Goal: Find contact information: Find contact information

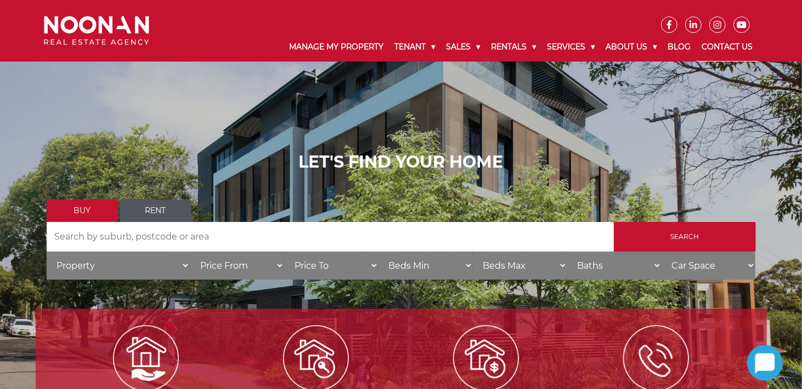
click at [721, 39] on link "Contact Us" at bounding box center [727, 47] width 62 height 29
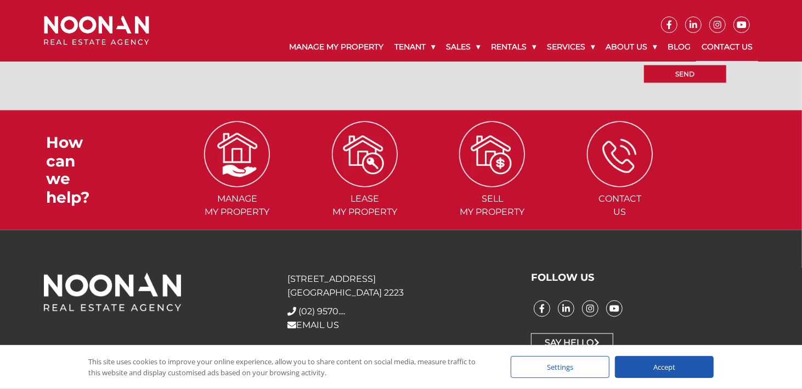
scroll to position [1132, 0]
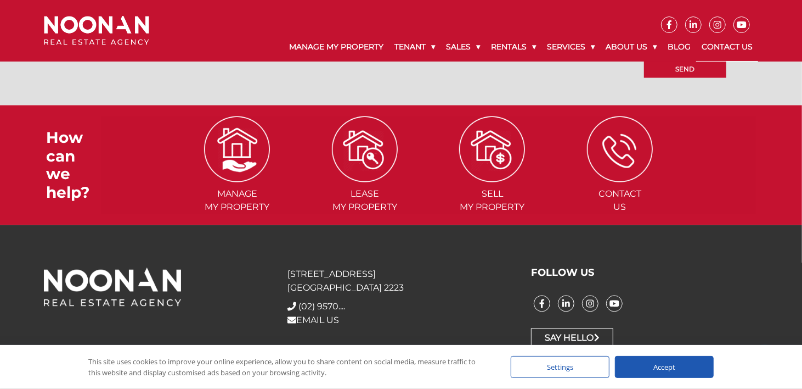
drag, startPoint x: 806, startPoint y: 87, endPoint x: 810, endPoint y: 356, distance: 268.9
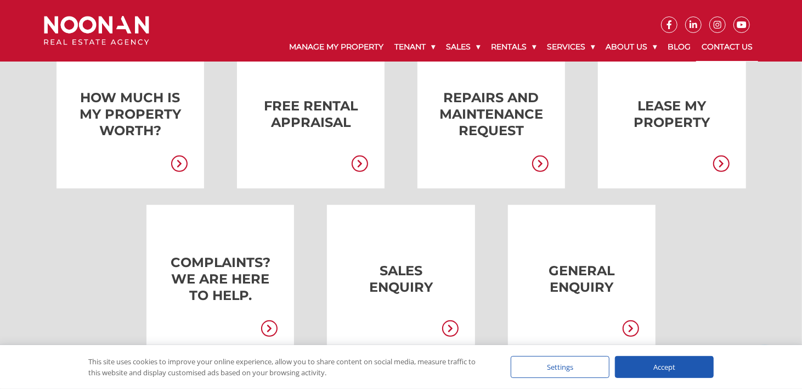
scroll to position [0, 0]
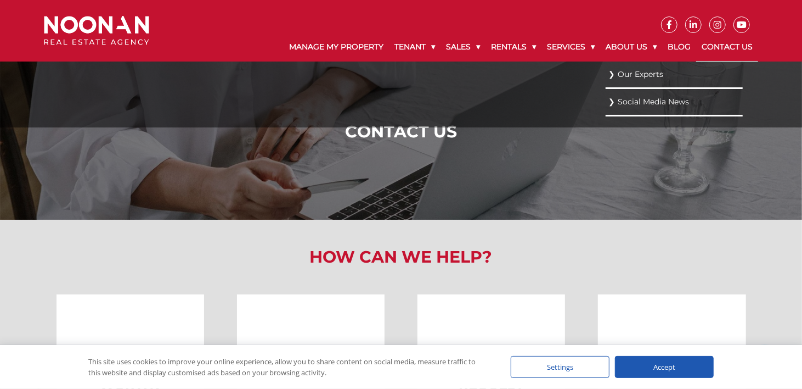
click at [628, 72] on link "Our Experts" at bounding box center [675, 74] width 132 height 15
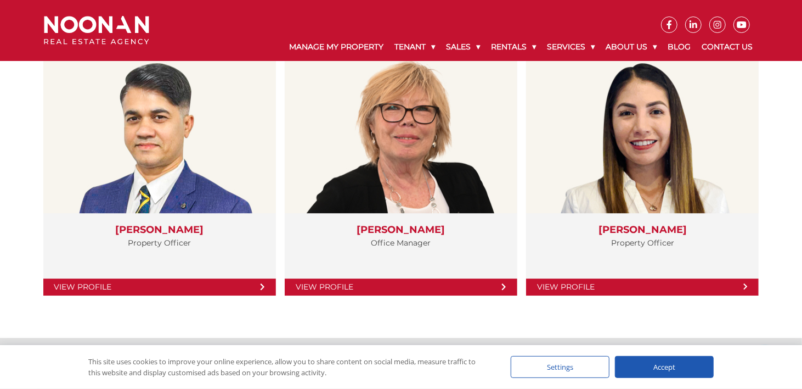
scroll to position [1942, 0]
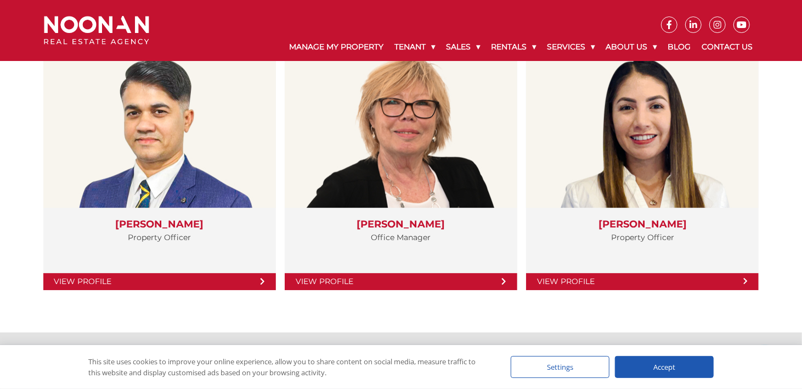
drag, startPoint x: 802, startPoint y: 19, endPoint x: 808, endPoint y: 162, distance: 143.9
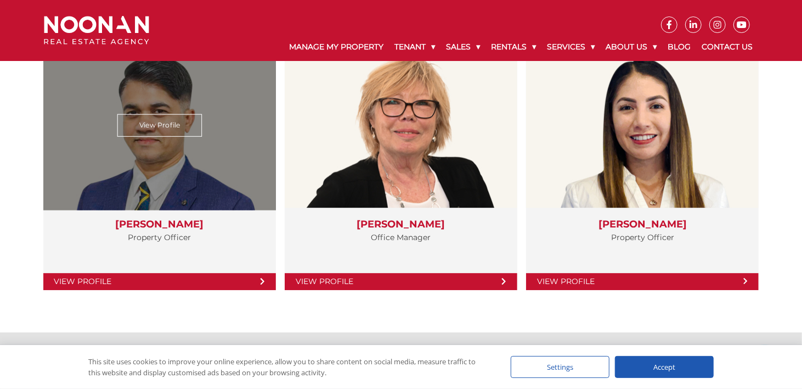
click at [103, 275] on link "View Profile" at bounding box center [159, 281] width 233 height 17
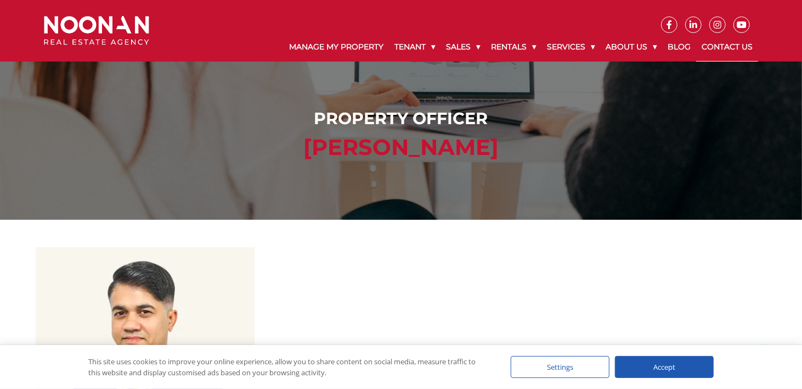
click at [710, 49] on link "Contact Us" at bounding box center [727, 47] width 62 height 29
